Goal: Transaction & Acquisition: Obtain resource

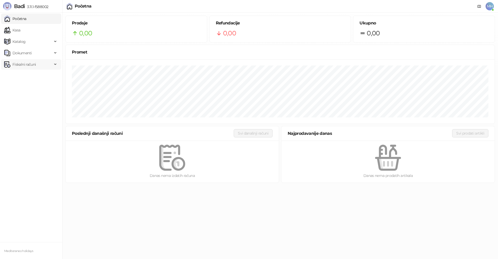
click at [37, 65] on span "Fiskalni računi" at bounding box center [28, 64] width 48 height 10
click at [34, 76] on link "Izdati računi" at bounding box center [20, 76] width 28 height 10
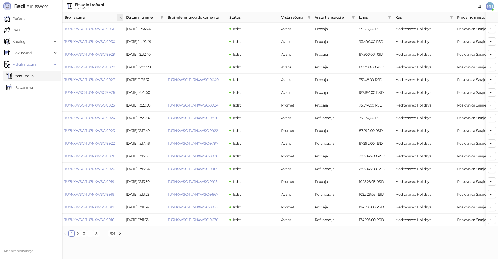
click at [120, 17] on icon at bounding box center [120, 17] width 4 height 4
click at [96, 30] on input "text" at bounding box center [97, 28] width 48 height 8
type input "****"
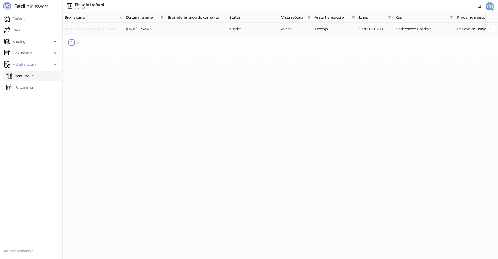
click at [108, 27] on link "TU7NXWSC-TU7NXWSC-9929" at bounding box center [89, 28] width 51 height 5
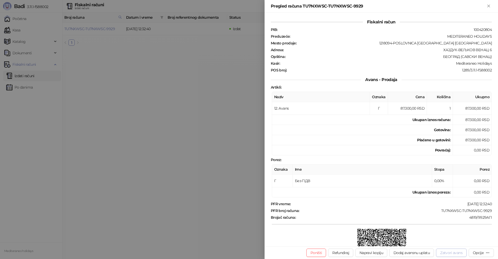
click at [437, 250] on button "Zatvori avans" at bounding box center [451, 252] width 31 height 8
type input "**********"
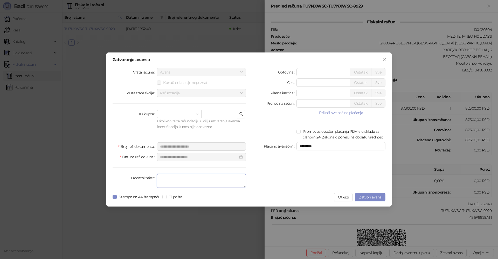
click at [183, 183] on textarea "Dodatni tekst" at bounding box center [201, 181] width 89 height 14
type textarea "*******"
click at [375, 197] on span "Zatvori avans" at bounding box center [370, 197] width 22 height 5
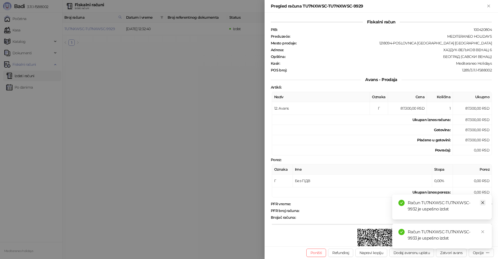
click at [483, 202] on icon "close" at bounding box center [483, 203] width 4 height 4
drag, startPoint x: 482, startPoint y: 230, endPoint x: 483, endPoint y: 79, distance: 151.8
click at [482, 229] on link "Close" at bounding box center [483, 232] width 6 height 6
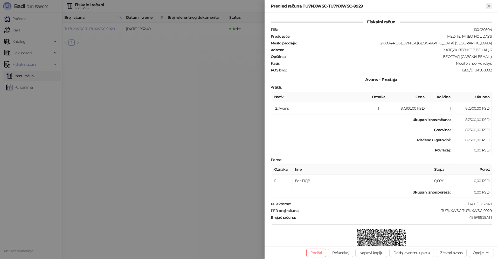
click at [490, 6] on icon "Zatvori" at bounding box center [488, 6] width 5 height 5
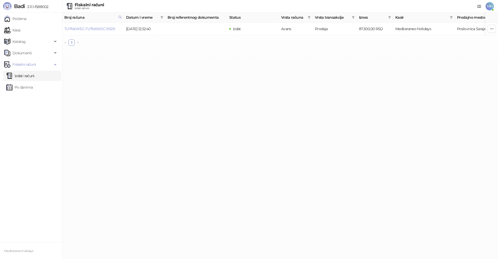
click at [33, 76] on link "Izdati računi" at bounding box center [20, 76] width 28 height 10
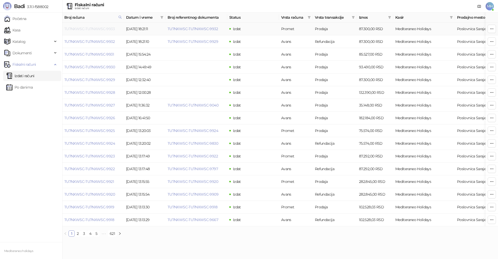
click at [105, 29] on link "TU7NXWSC-TU7NXWSC-9933" at bounding box center [89, 28] width 50 height 5
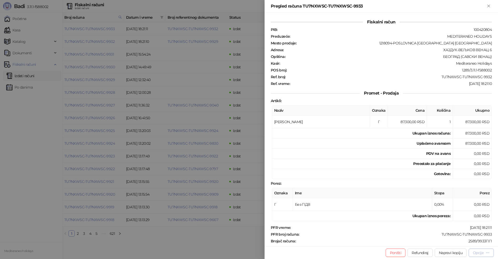
click at [474, 253] on div "Opcije" at bounding box center [478, 252] width 11 height 5
click at [457, 243] on span "Preuzmi u PDF formatu" at bounding box center [463, 242] width 53 height 6
drag, startPoint x: 489, startPoint y: 6, endPoint x: 452, endPoint y: 7, distance: 37.1
click at [489, 6] on icon "Zatvori" at bounding box center [488, 6] width 2 height 2
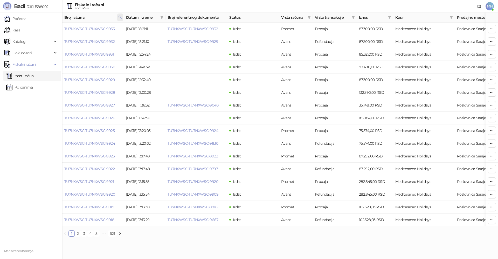
click at [119, 16] on icon at bounding box center [120, 17] width 4 height 4
click at [39, 33] on body "Badi 3.11.1-f588002 Početna Kasa Katalog Dokumenti Fiskalni računi Izdati račun…" at bounding box center [249, 120] width 498 height 240
type input "****"
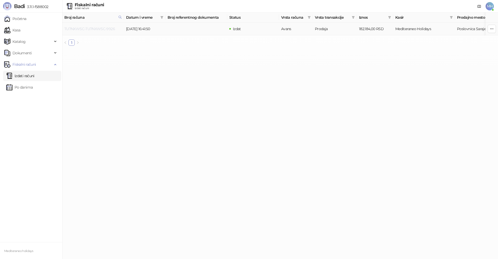
click at [100, 27] on link "TU7NXWSC-TU7NXWSC-9926" at bounding box center [89, 28] width 51 height 5
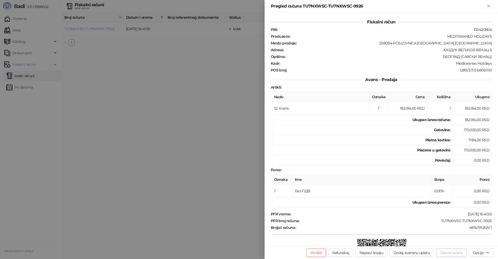
click at [452, 251] on button "Zatvori avans" at bounding box center [451, 252] width 31 height 8
type input "**********"
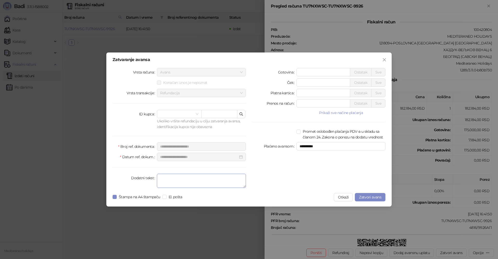
click at [188, 186] on textarea "Dodatni tekst" at bounding box center [201, 181] width 89 height 14
type textarea "*******"
click at [368, 195] on span "Zatvori avans" at bounding box center [370, 197] width 22 height 5
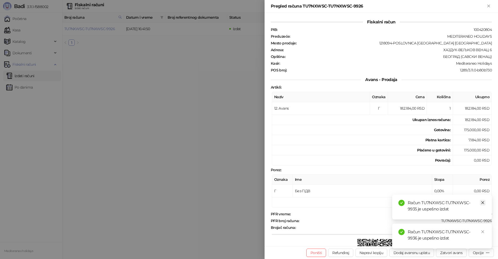
click at [483, 202] on icon "close" at bounding box center [482, 202] width 3 height 3
drag, startPoint x: 484, startPoint y: 233, endPoint x: 493, endPoint y: 175, distance: 59.1
click at [484, 233] on icon "close" at bounding box center [483, 232] width 4 height 4
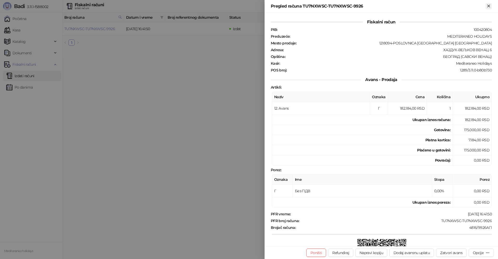
click at [490, 8] on icon "Zatvori" at bounding box center [488, 6] width 5 height 5
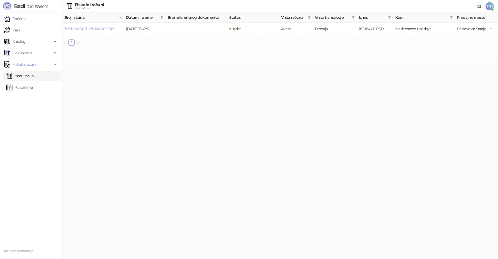
click at [35, 77] on link "Izdati računi" at bounding box center [20, 76] width 28 height 10
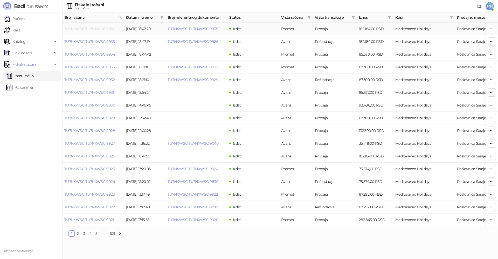
click at [106, 26] on link "TU7NXWSC-TU7NXWSC-9936" at bounding box center [89, 28] width 51 height 5
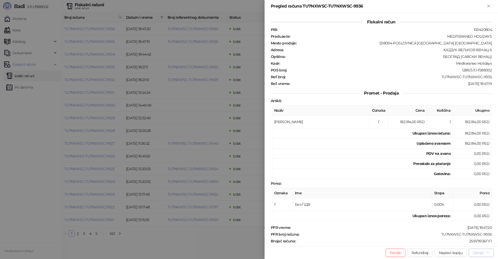
click at [481, 253] on div "Opcije" at bounding box center [478, 252] width 11 height 5
click at [465, 244] on span "Preuzmi u PDF formatu" at bounding box center [463, 242] width 53 height 6
click at [488, 8] on icon "Zatvori" at bounding box center [488, 6] width 5 height 5
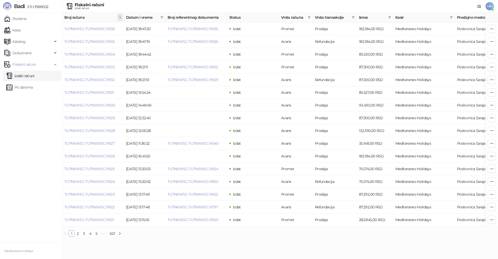
click at [121, 16] on icon at bounding box center [120, 17] width 3 height 3
drag, startPoint x: 70, startPoint y: 29, endPoint x: 41, endPoint y: 31, distance: 28.4
click at [41, 32] on body "Badi 3.11.1-f588002 Početna Kasa Katalog Dokumenti Fiskalni računi Izdati račun…" at bounding box center [249, 120] width 498 height 240
type input "****"
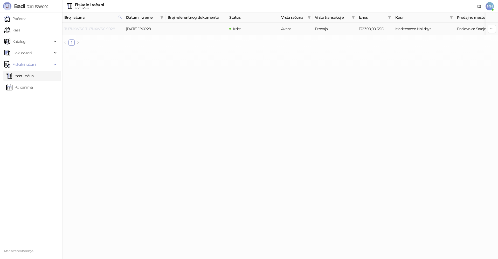
click at [108, 29] on link "TU7NXWSC-TU7NXWSC-9928" at bounding box center [89, 28] width 51 height 5
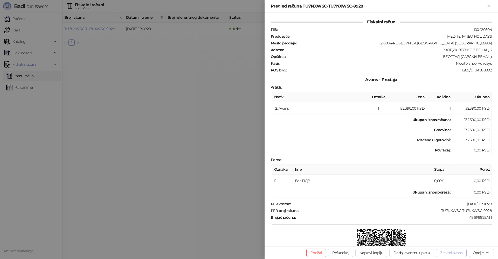
click at [456, 252] on button "Zatvori avans" at bounding box center [451, 252] width 31 height 8
type input "**********"
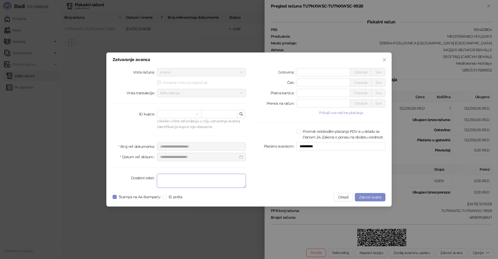
drag, startPoint x: 190, startPoint y: 179, endPoint x: 193, endPoint y: 174, distance: 5.3
click at [191, 178] on textarea "Dodatni tekst" at bounding box center [201, 181] width 89 height 14
type textarea "*******"
click at [366, 196] on span "Zatvori avans" at bounding box center [370, 197] width 22 height 5
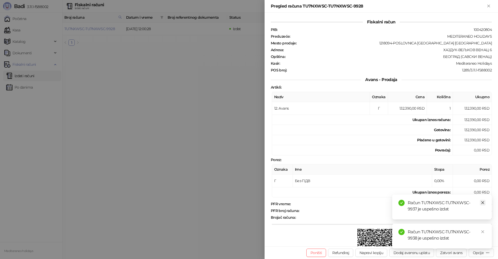
click at [485, 202] on link "Close" at bounding box center [483, 202] width 6 height 6
click at [484, 230] on icon "close" at bounding box center [483, 232] width 4 height 4
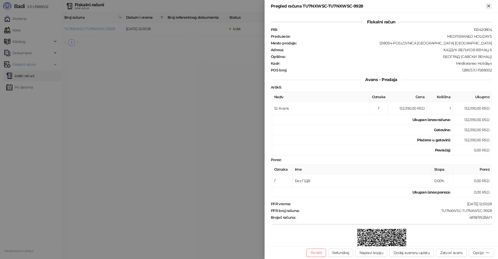
click at [490, 6] on icon "Zatvori" at bounding box center [488, 6] width 5 height 5
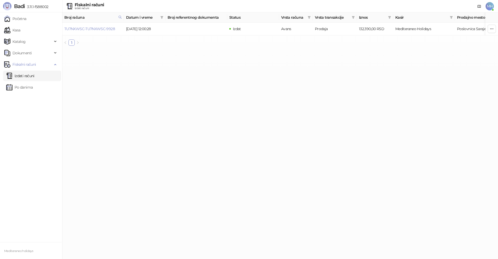
click at [32, 75] on link "Izdati računi" at bounding box center [20, 76] width 28 height 10
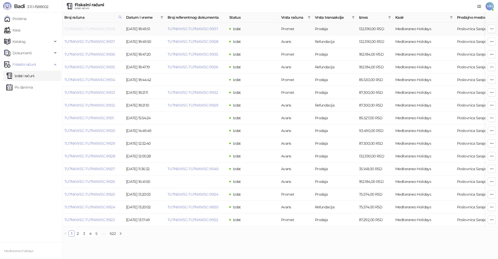
click at [96, 29] on link "TU7NXWSC-TU7NXWSC-9938" at bounding box center [89, 28] width 51 height 5
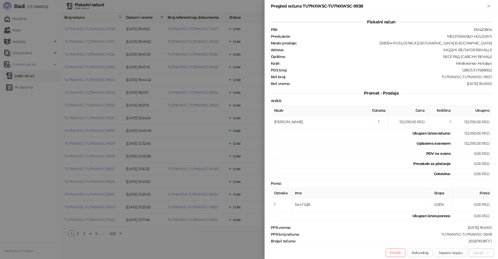
click at [477, 253] on div "Opcije" at bounding box center [478, 252] width 11 height 5
click at [459, 242] on span "Preuzmi u PDF formatu" at bounding box center [463, 242] width 53 height 6
click at [488, 5] on icon "Zatvori" at bounding box center [488, 6] width 2 height 2
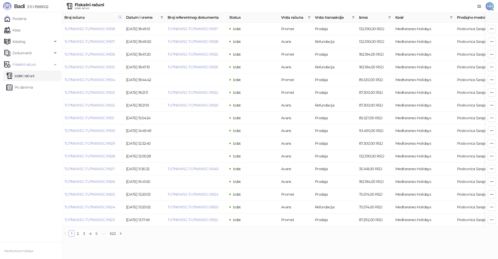
drag, startPoint x: 120, startPoint y: 19, endPoint x: 117, endPoint y: 22, distance: 4.3
click at [120, 19] on span at bounding box center [120, 17] width 6 height 8
drag, startPoint x: 82, startPoint y: 28, endPoint x: 55, endPoint y: 30, distance: 26.8
click at [55, 30] on body "Badi 3.11.1-f588002 Početna Kasa Katalog Dokumenti Fiskalni računi Izdati račun…" at bounding box center [249, 120] width 498 height 240
type input "****"
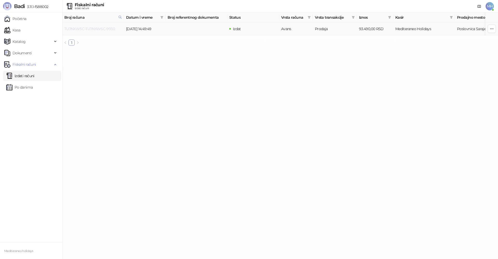
click at [109, 29] on link "TU7NXWSC-TU7NXWSC-9930" at bounding box center [89, 28] width 51 height 5
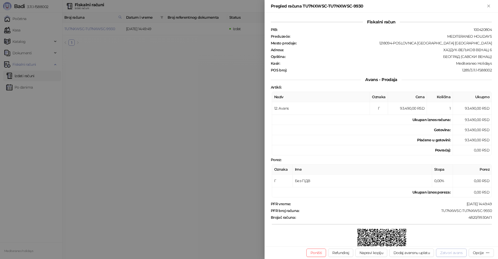
click at [442, 252] on button "Zatvori avans" at bounding box center [451, 252] width 31 height 8
type input "**********"
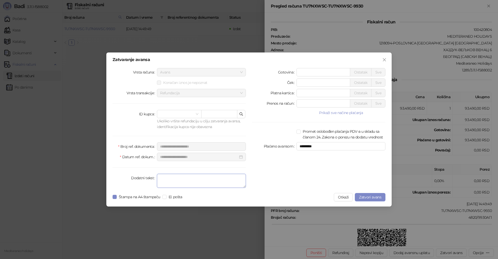
click at [195, 178] on textarea "Dodatni tekst" at bounding box center [201, 181] width 89 height 14
type textarea "*******"
click at [367, 195] on span "Zatvori avans" at bounding box center [370, 197] width 22 height 5
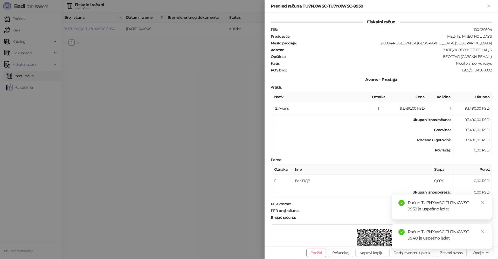
drag, startPoint x: 489, startPoint y: 6, endPoint x: 95, endPoint y: 74, distance: 399.3
click at [488, 6] on icon "Zatvori" at bounding box center [488, 6] width 2 height 2
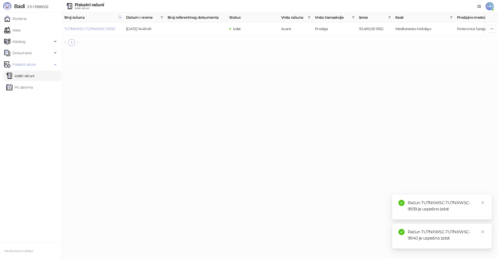
click at [26, 76] on link "Izdati računi" at bounding box center [20, 76] width 28 height 10
click at [484, 201] on icon "close" at bounding box center [482, 202] width 3 height 3
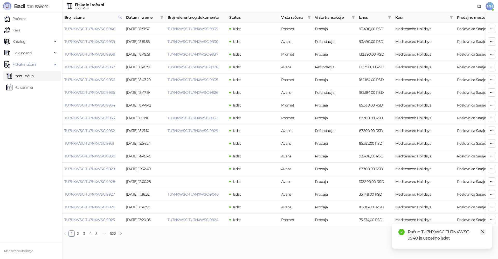
click at [484, 231] on icon "close" at bounding box center [483, 232] width 4 height 4
click at [109, 27] on link "TU7NXWSC-TU7NXWSC-9940" at bounding box center [89, 28] width 51 height 5
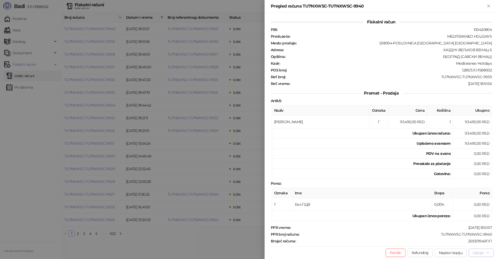
click at [479, 252] on div "Opcije" at bounding box center [478, 252] width 11 height 5
click at [456, 242] on span "Preuzmi u PDF formatu" at bounding box center [463, 242] width 53 height 6
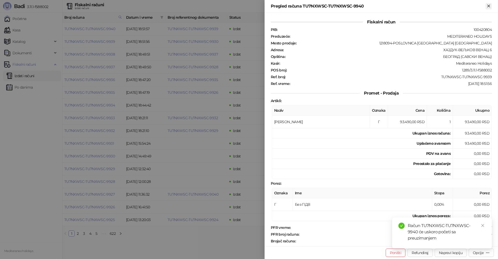
click at [487, 5] on icon "Zatvori" at bounding box center [488, 6] width 5 height 5
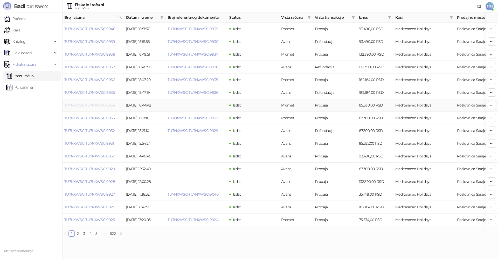
click at [110, 105] on link "TU7NXWSC-TU7NXWSC-9934" at bounding box center [89, 105] width 51 height 5
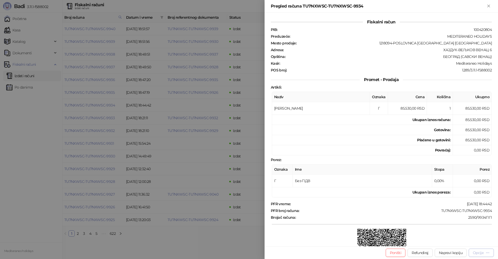
click at [477, 251] on div "Opcije" at bounding box center [478, 252] width 11 height 5
click at [449, 243] on span "Preuzmi u PDF formatu" at bounding box center [463, 242] width 53 height 6
click at [489, 7] on icon "Zatvori" at bounding box center [488, 6] width 5 height 5
